Goal: Task Accomplishment & Management: Manage account settings

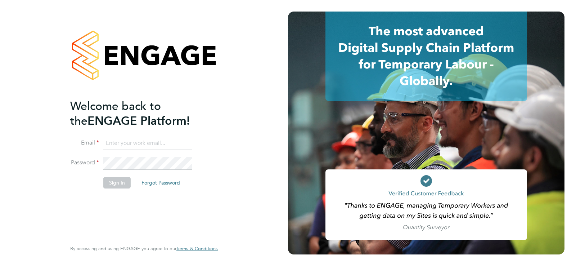
click at [187, 143] on input at bounding box center [147, 143] width 89 height 13
click at [110, 145] on input at bounding box center [147, 143] width 89 height 13
type input "georgeclark44@hotmail.com"
click at [239, 177] on div "Welcome back to the ENGAGE Platform! Email georgeclark44@hotmail.com Password S…" at bounding box center [144, 133] width 288 height 266
click at [161, 181] on button "Forgot Password" at bounding box center [161, 183] width 50 height 12
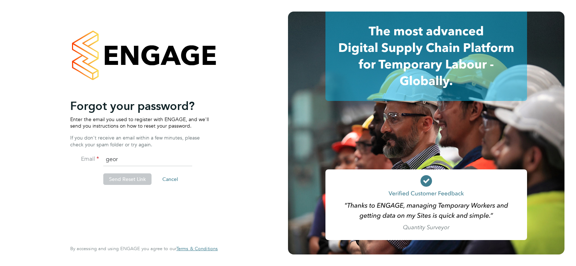
type input "georh"
